Goal: Entertainment & Leisure: Consume media (video, audio)

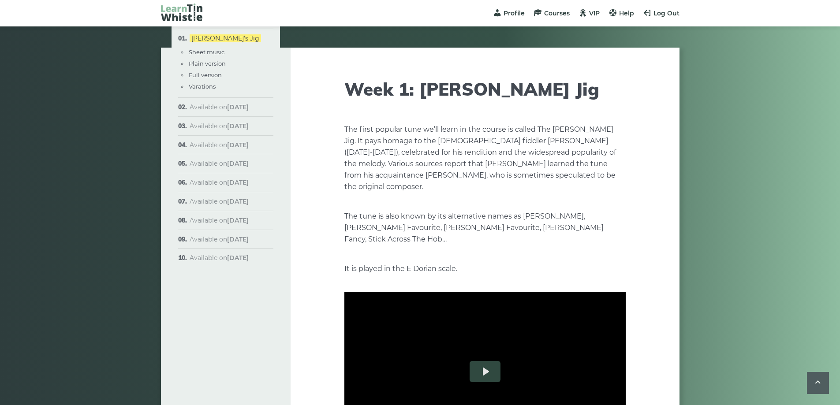
scroll to position [925, 0]
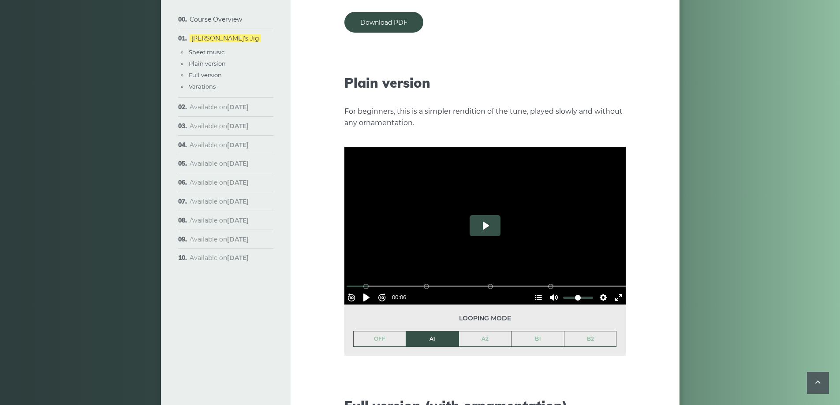
click at [484, 220] on button "Play" at bounding box center [484, 225] width 31 height 21
click at [495, 225] on div at bounding box center [484, 226] width 281 height 158
type input "*****"
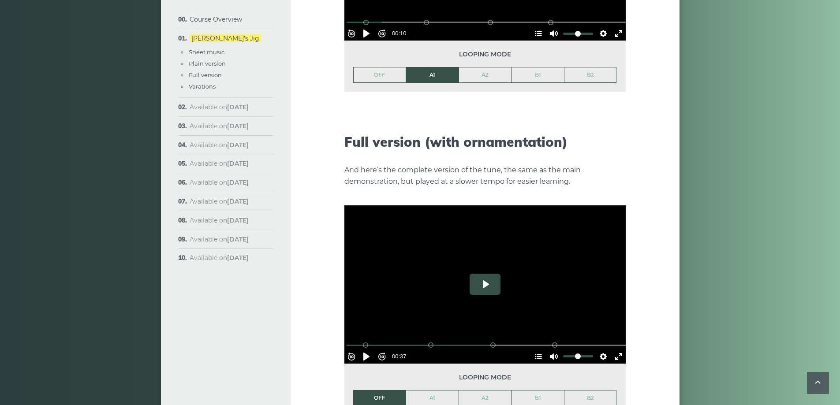
scroll to position [1190, 0]
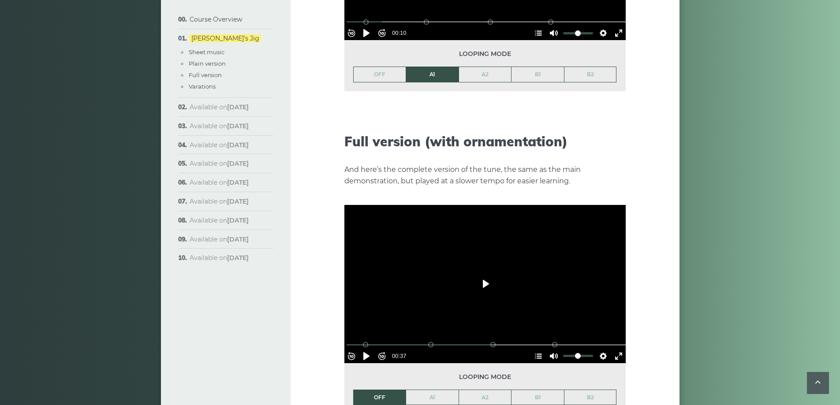
click at [488, 273] on button "Play" at bounding box center [484, 283] width 31 height 21
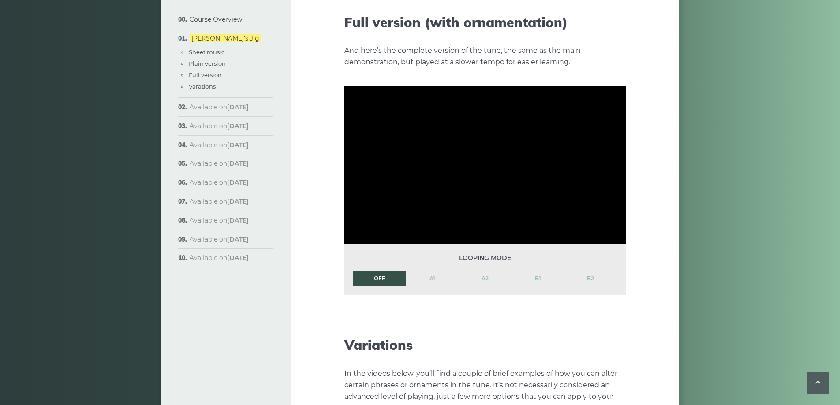
scroll to position [1322, 0]
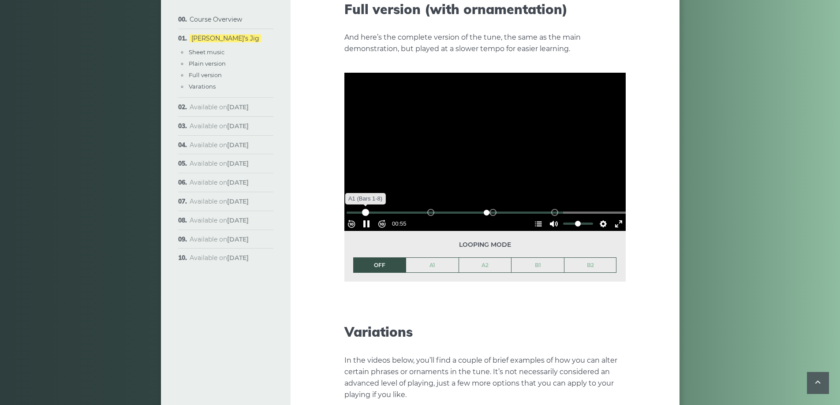
click at [369, 209] on div "A1 (Bars 1-8)" at bounding box center [365, 212] width 7 height 7
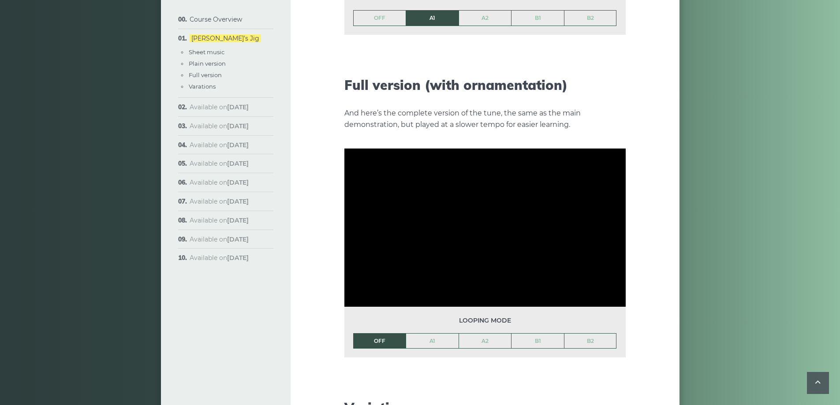
scroll to position [1251, 0]
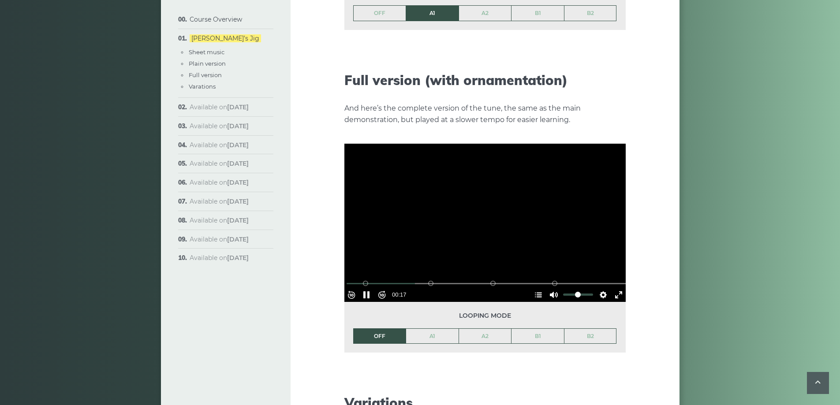
click at [463, 205] on div at bounding box center [484, 223] width 281 height 158
type input "*****"
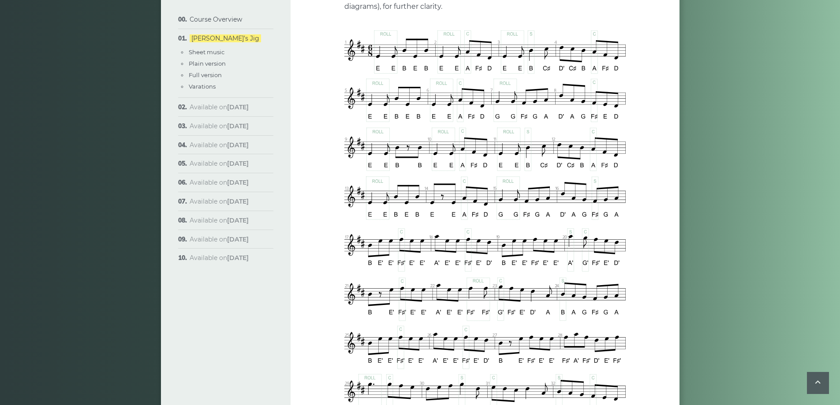
scroll to position [238, 0]
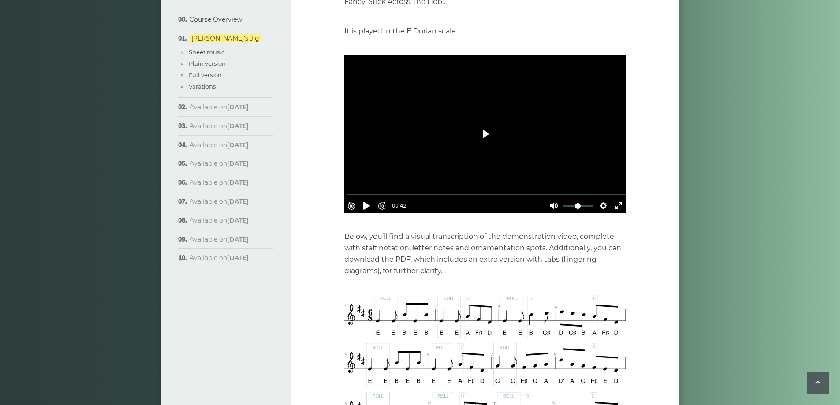
click at [486, 123] on button "Play" at bounding box center [484, 133] width 31 height 21
click at [482, 108] on div at bounding box center [484, 134] width 281 height 158
type input "*****"
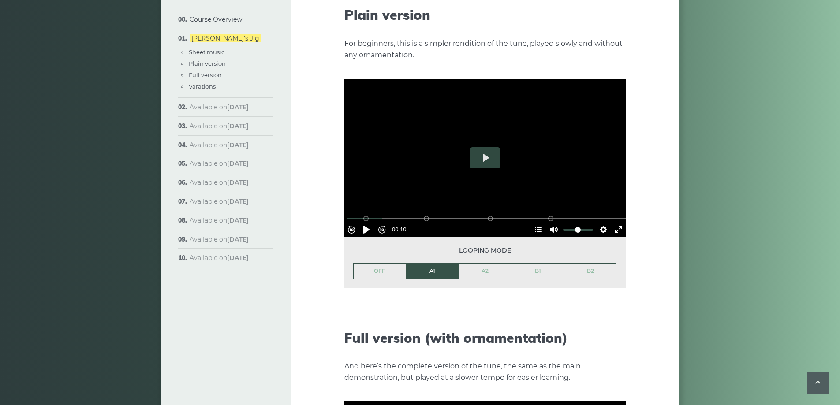
scroll to position [1031, 0]
